Goal: Task Accomplishment & Management: Manage account settings

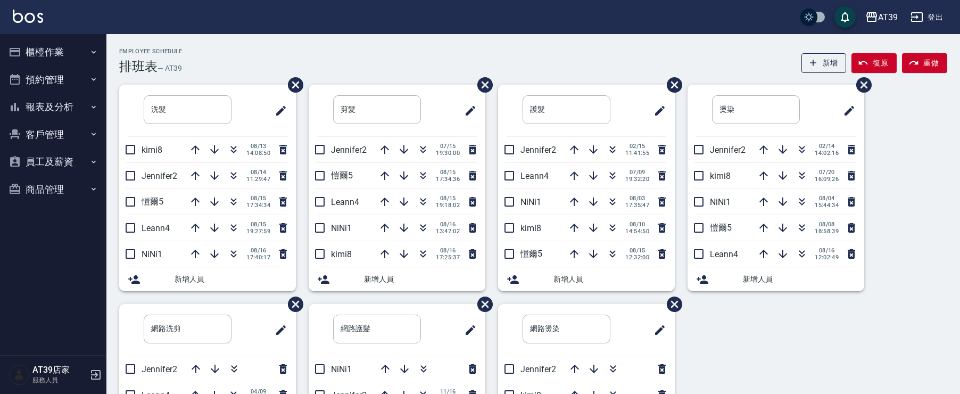
click at [482, 150] on button "button" at bounding box center [473, 150] width 26 height 26
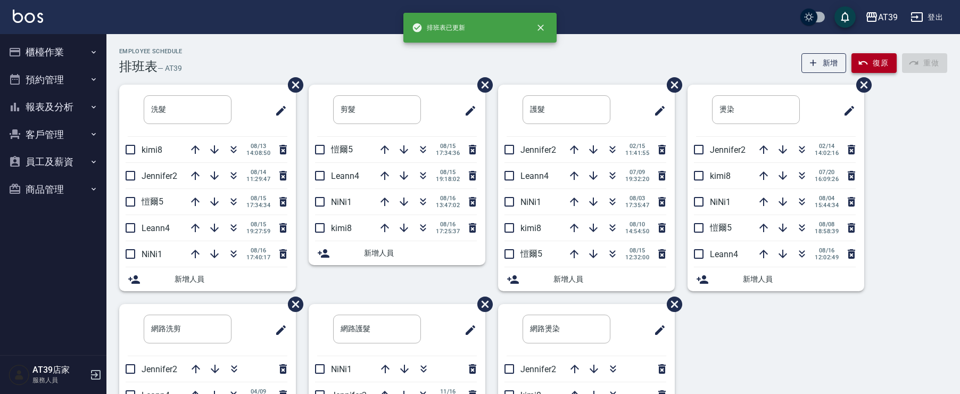
click at [875, 64] on button "復原" at bounding box center [873, 63] width 45 height 20
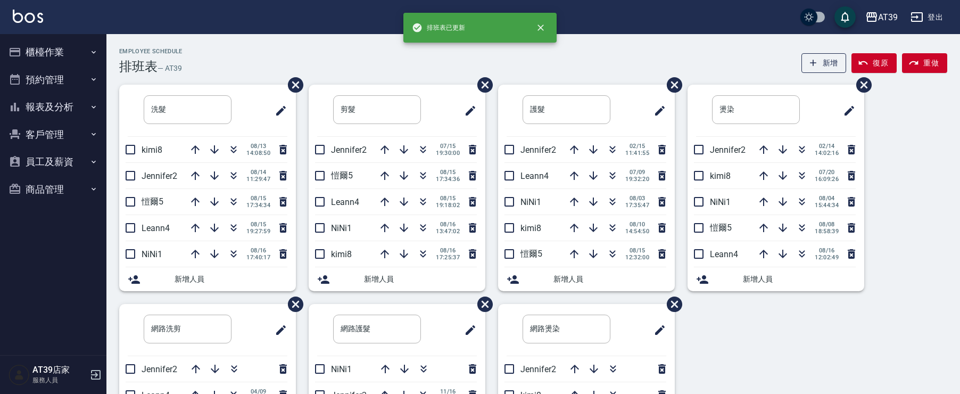
click at [724, 32] on div "AT39 登出" at bounding box center [480, 17] width 960 height 34
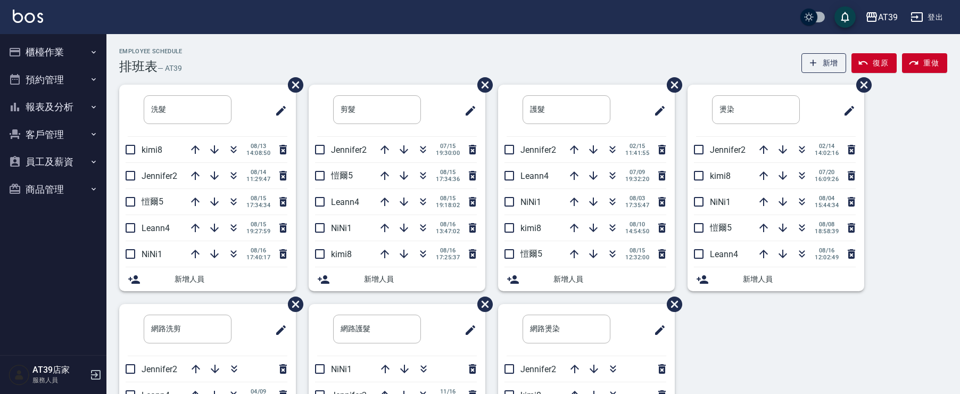
click at [724, 32] on div "AT39 登出" at bounding box center [480, 17] width 960 height 34
click at [667, 32] on div "AT39 登出" at bounding box center [480, 17] width 960 height 34
click at [422, 200] on icon "button" at bounding box center [423, 201] width 13 height 13
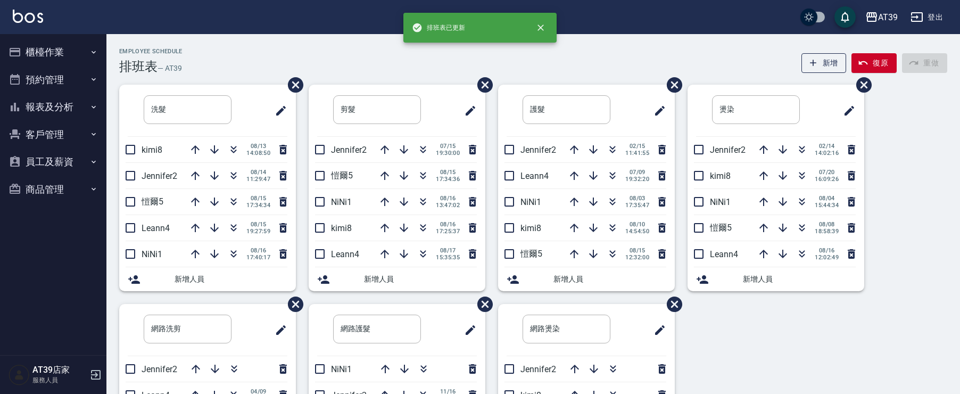
click at [379, 60] on div "Employee Schedule 排班表 — AT39 新增 復原 重做" at bounding box center [533, 61] width 828 height 26
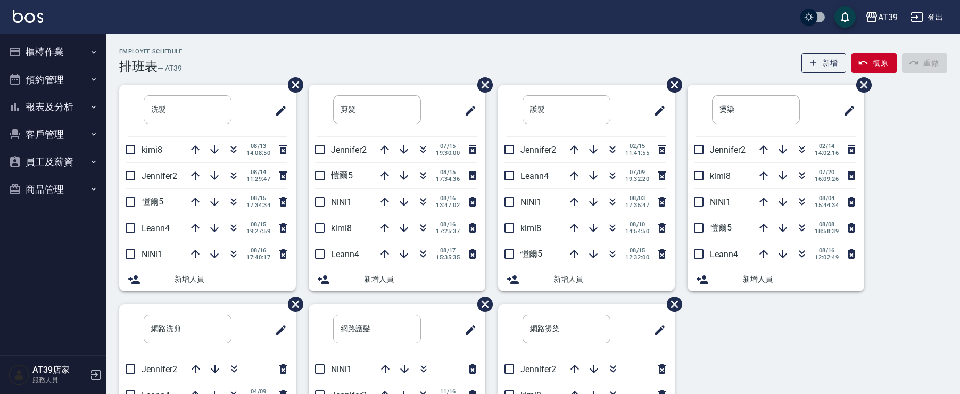
click at [379, 60] on div "Employee Schedule 排班表 — AT39 新增 復原 重做" at bounding box center [533, 61] width 828 height 26
